Goal: Task Accomplishment & Management: Complete application form

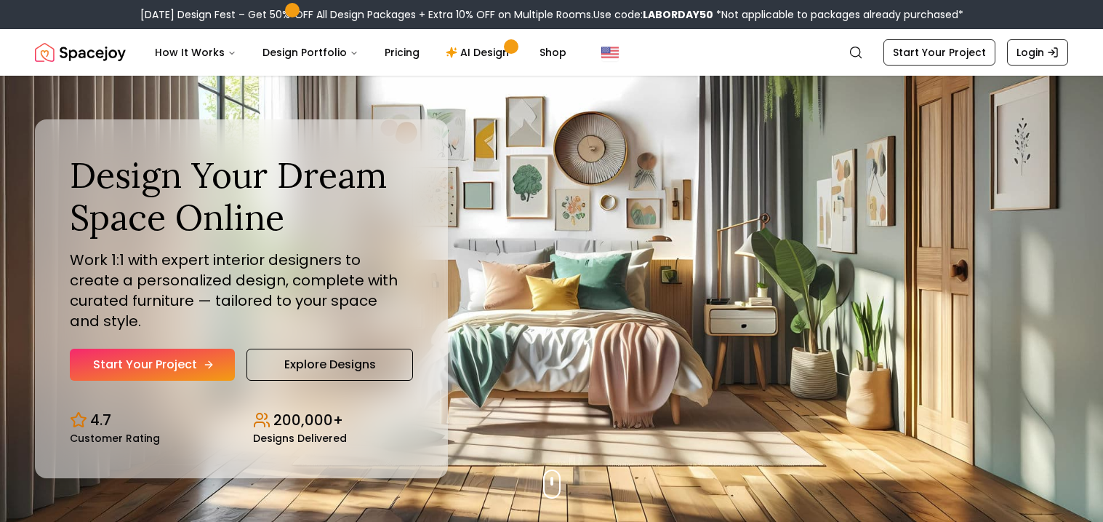
click at [204, 359] on icon "Hero section" at bounding box center [209, 365] width 12 height 12
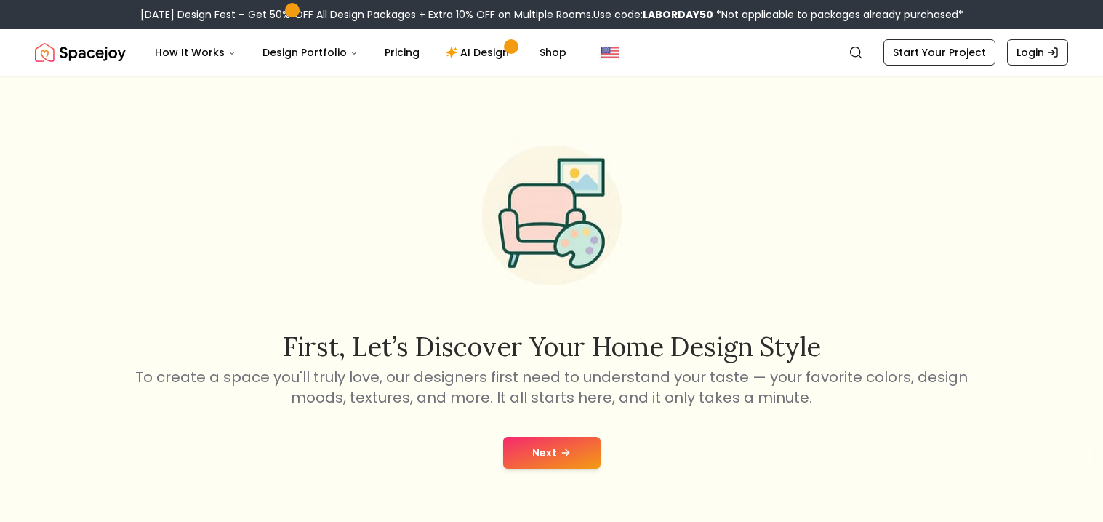
click at [552, 439] on button "Next" at bounding box center [551, 452] width 97 height 32
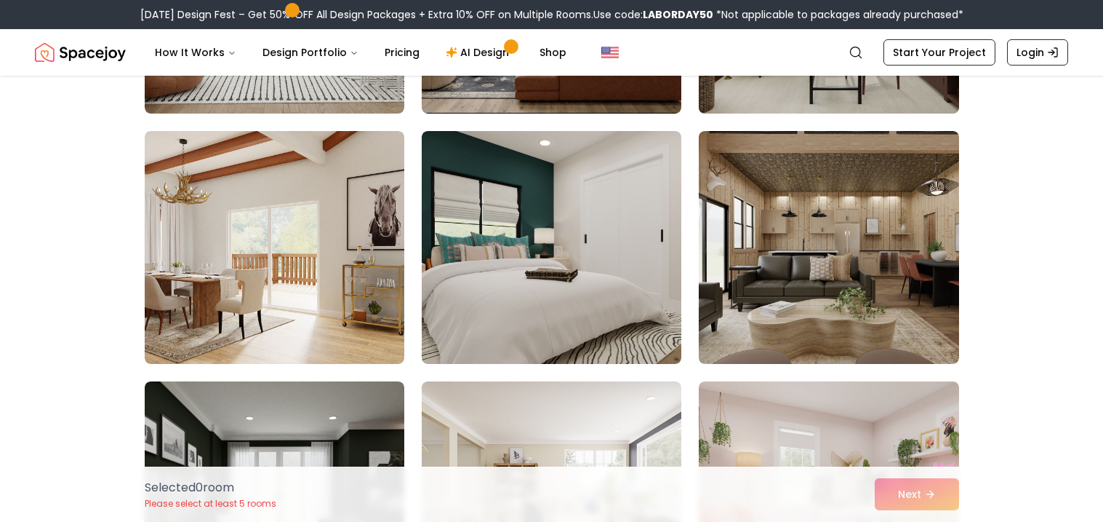
scroll to position [1599, 0]
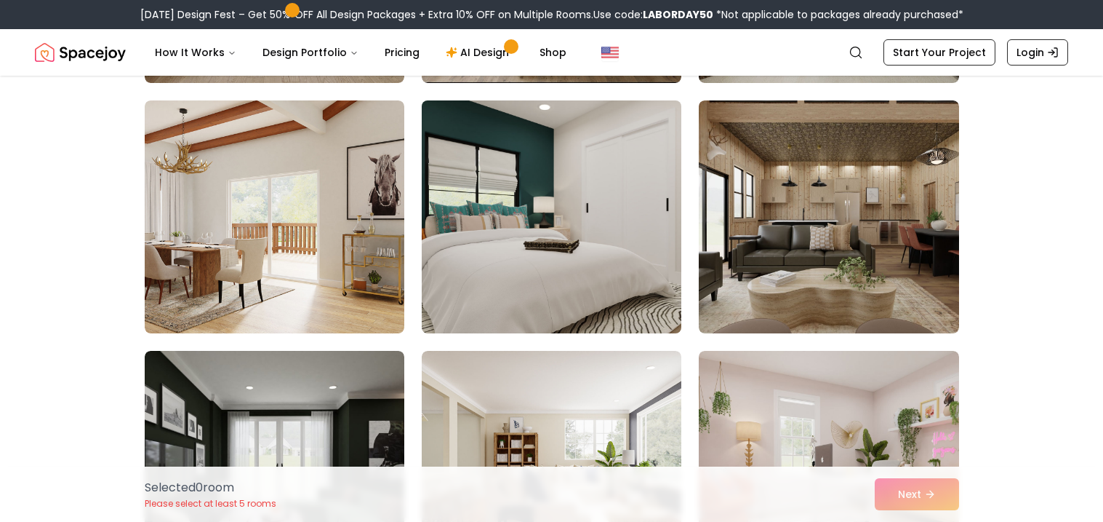
click at [592, 265] on img at bounding box center [551, 217] width 273 height 244
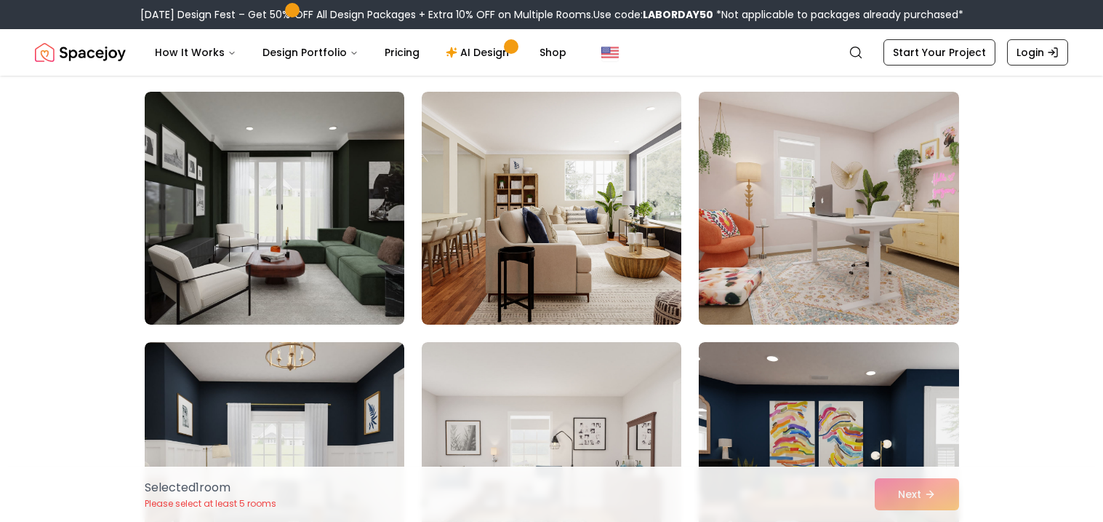
scroll to position [1861, 0]
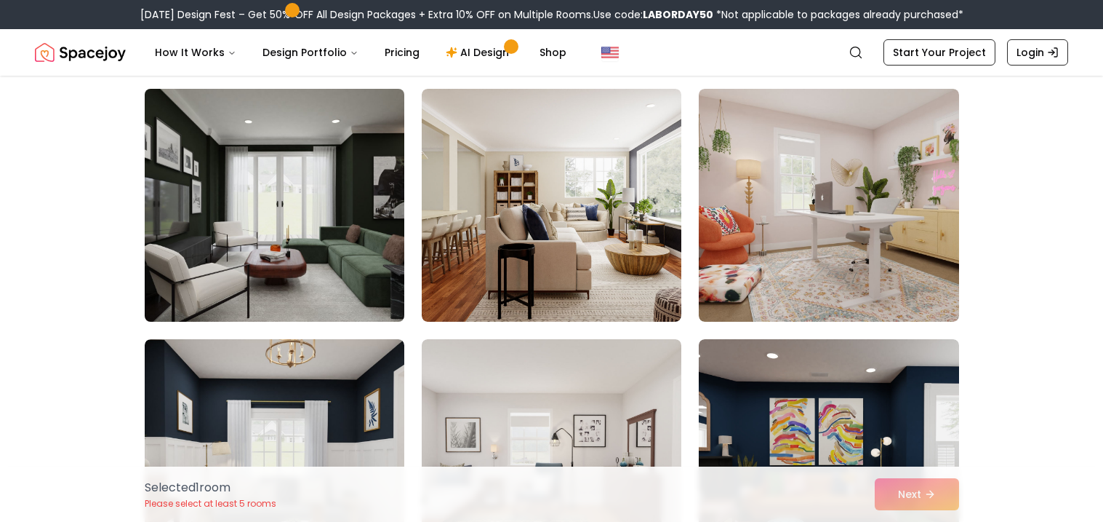
click at [351, 262] on img at bounding box center [274, 205] width 273 height 244
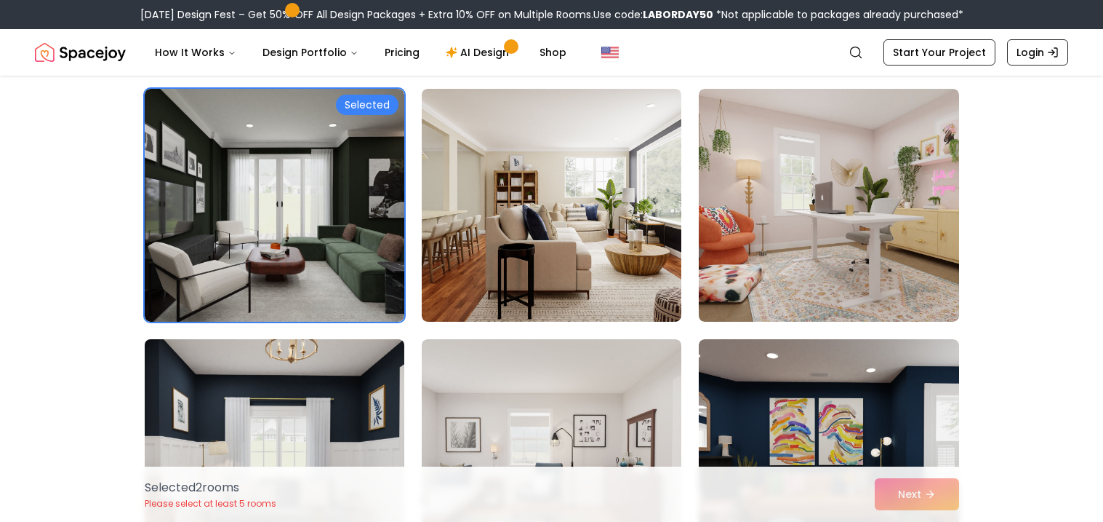
click at [327, 420] on img at bounding box center [274, 455] width 273 height 244
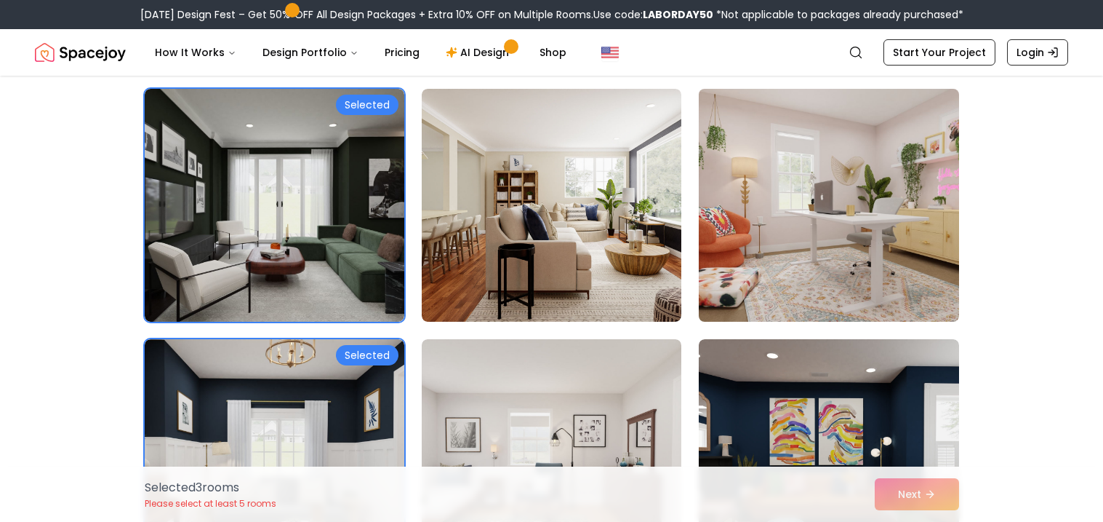
click at [807, 299] on img at bounding box center [828, 205] width 273 height 244
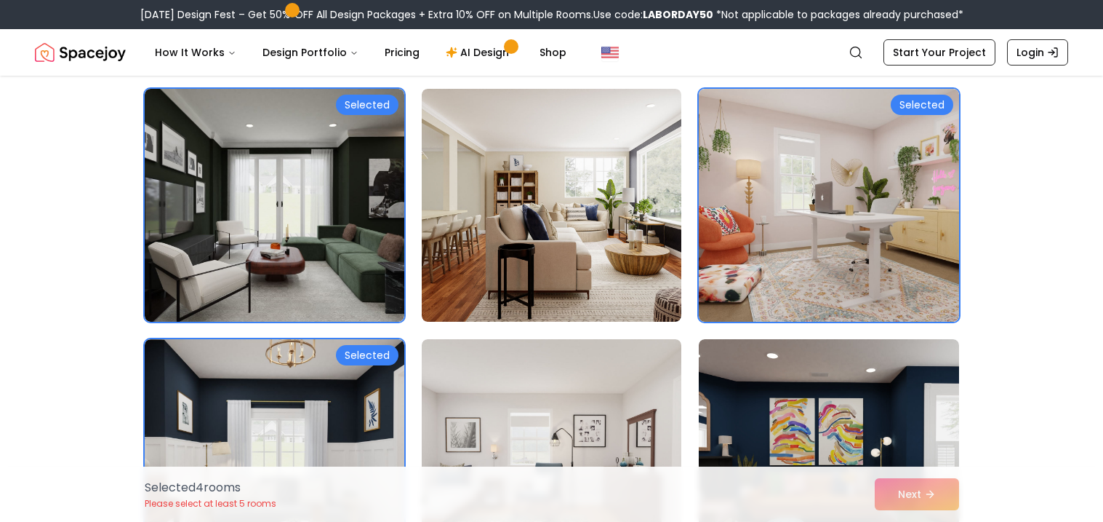
click at [938, 498] on div "Selected 4 room s Please select at least 5 rooms Next" at bounding box center [552, 493] width 838 height 55
click at [914, 496] on div "Selected 4 room s Please select at least 5 rooms Next" at bounding box center [552, 493] width 838 height 55
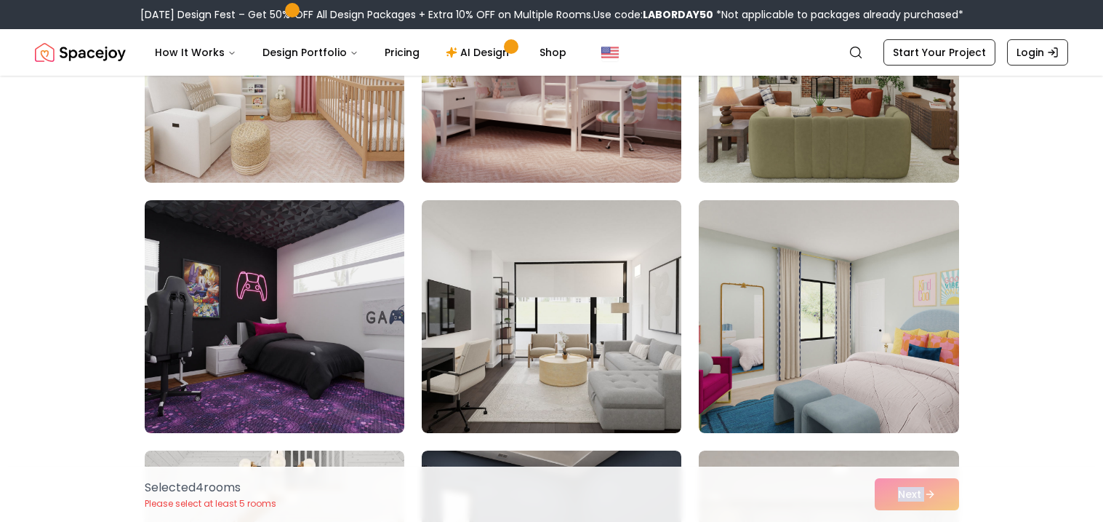
scroll to position [2501, 0]
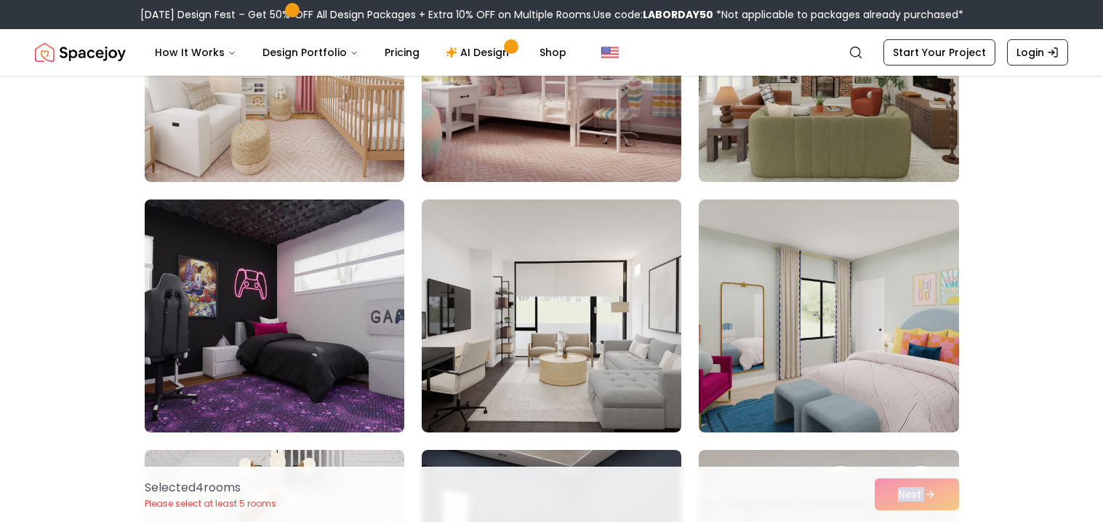
click at [196, 355] on img at bounding box center [274, 315] width 273 height 244
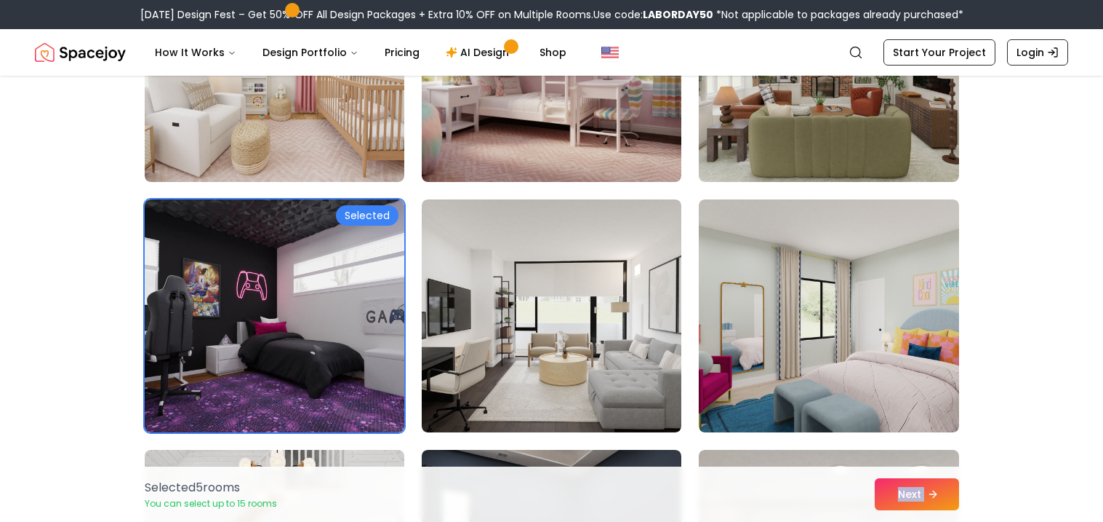
click at [940, 497] on button "Next" at bounding box center [917, 494] width 84 height 32
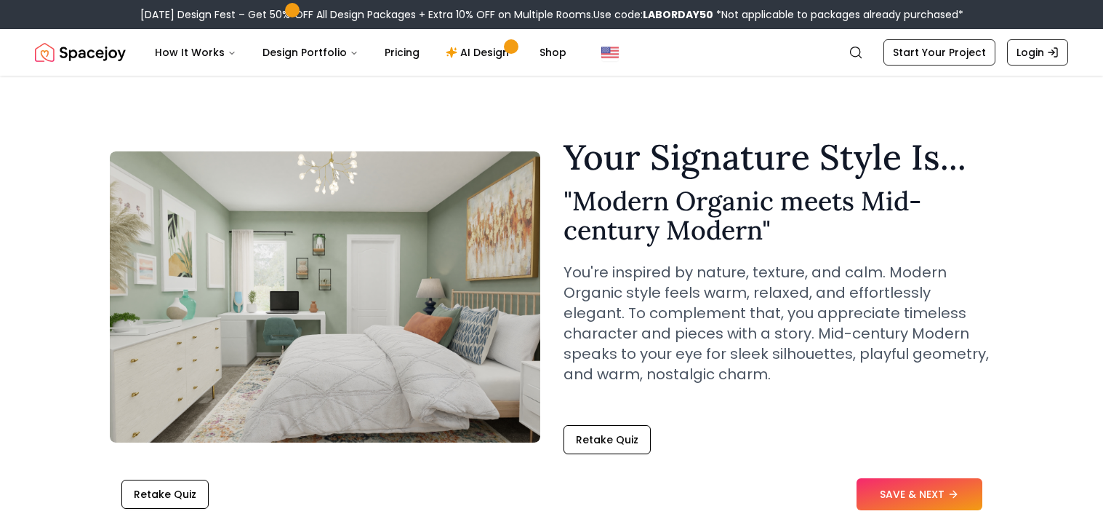
click at [940, 497] on button "SAVE & NEXT" at bounding box center [920, 494] width 126 height 32
click at [940, 497] on icon at bounding box center [950, 494] width 25 height 25
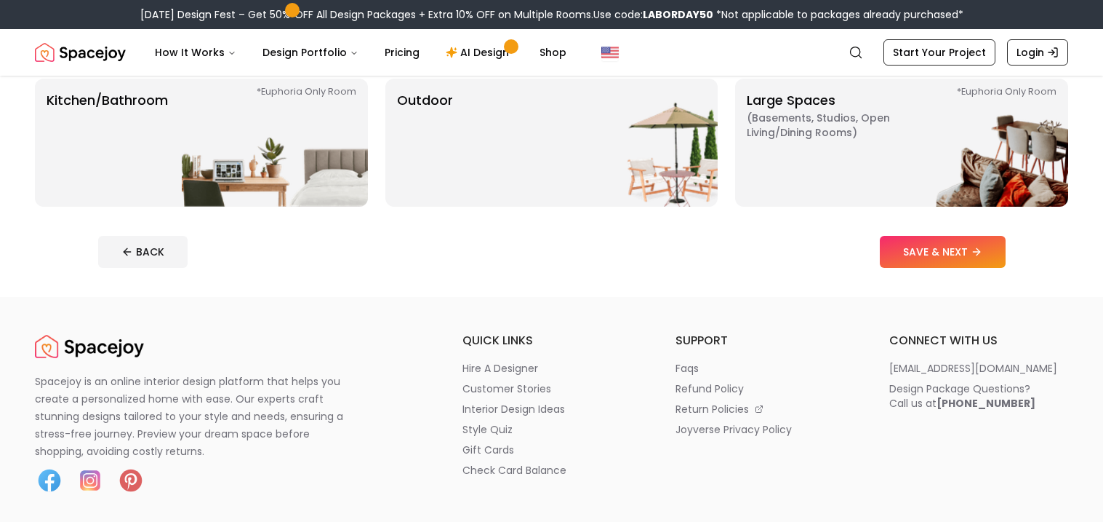
scroll to position [436, 0]
